Goal: Browse casually

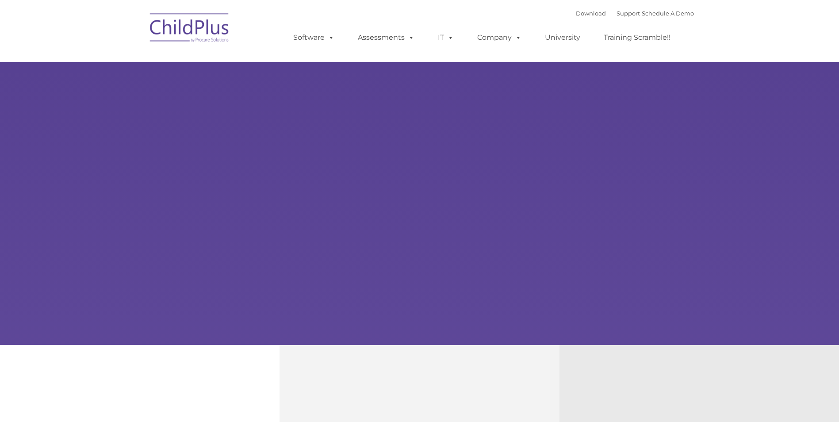
select select "MEDIUM"
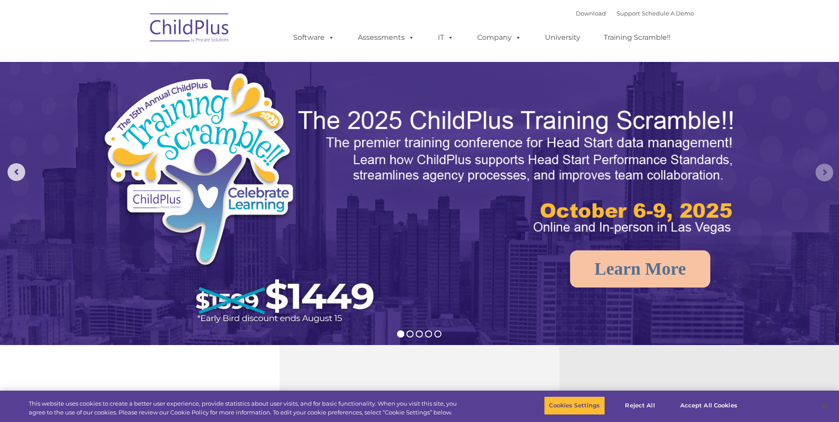
click at [828, 175] on rs-arrow at bounding box center [825, 173] width 18 height 18
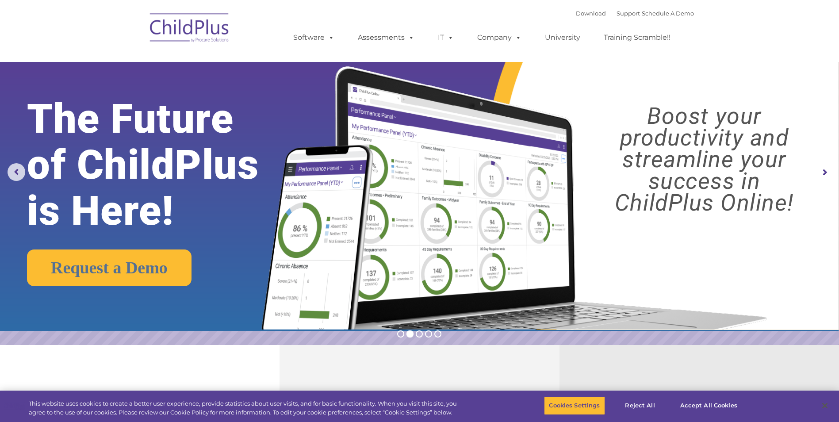
click at [826, 171] on rs-arrow at bounding box center [825, 173] width 18 height 18
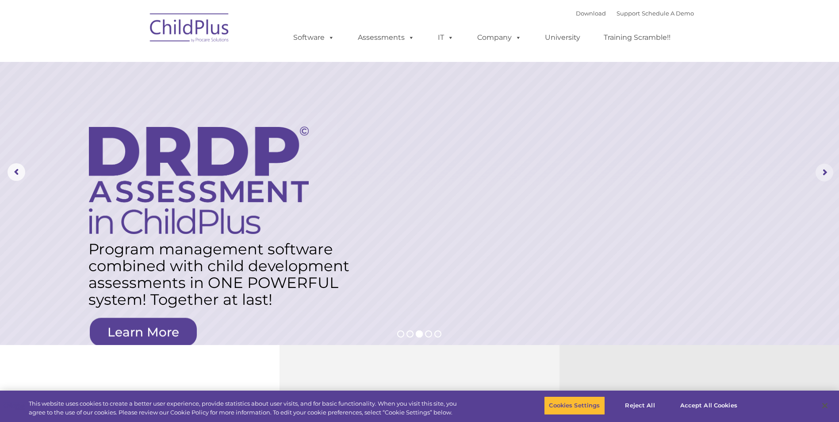
click at [824, 168] on rs-arrow at bounding box center [825, 173] width 18 height 18
